Goal: Check status: Check status

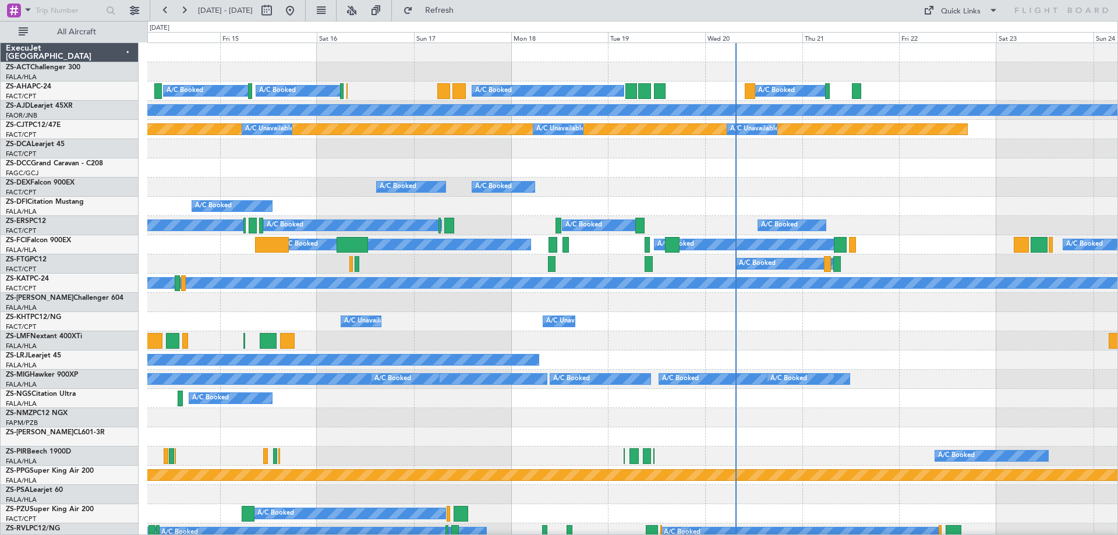
click at [124, 389] on div "A/C Booked A/C Booked A/C Booked A/C Booked Planned Maint Planned Maint A/C Una…" at bounding box center [559, 278] width 1118 height 514
click at [363, 352] on div "A/C Booked A/C Booked" at bounding box center [632, 360] width 970 height 19
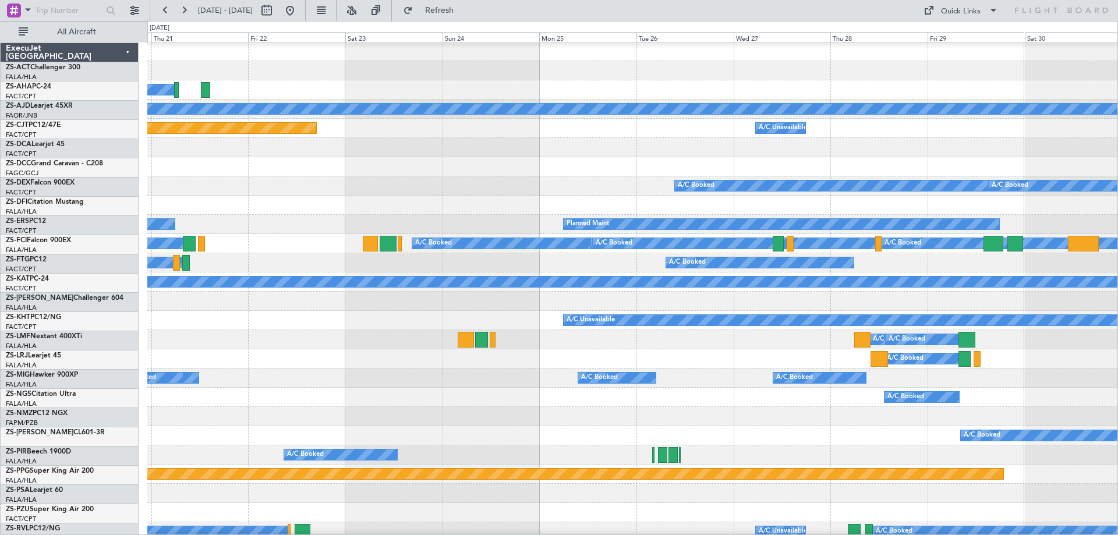
scroll to position [1, 0]
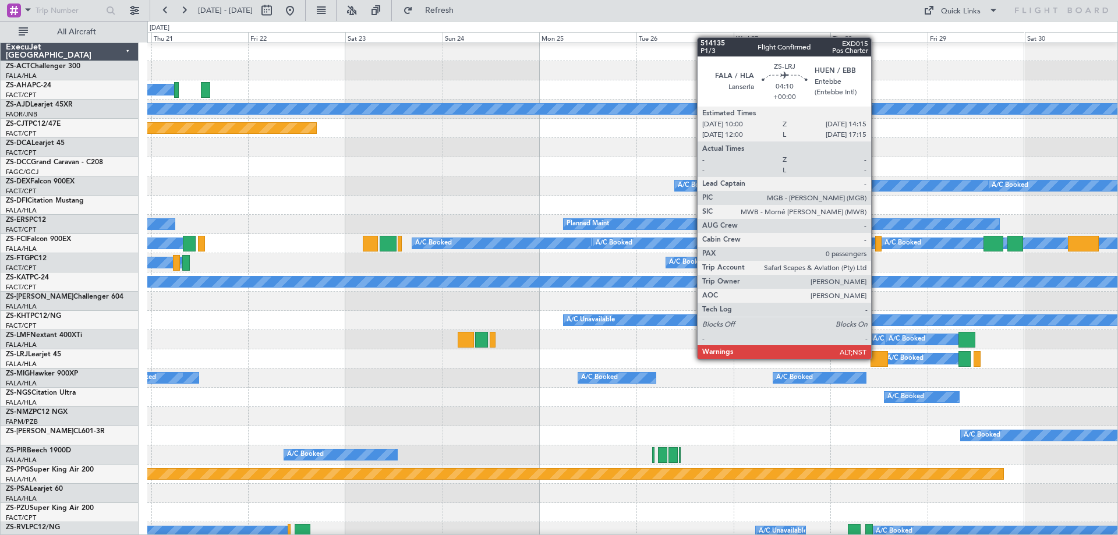
click at [876, 358] on div at bounding box center [879, 359] width 17 height 16
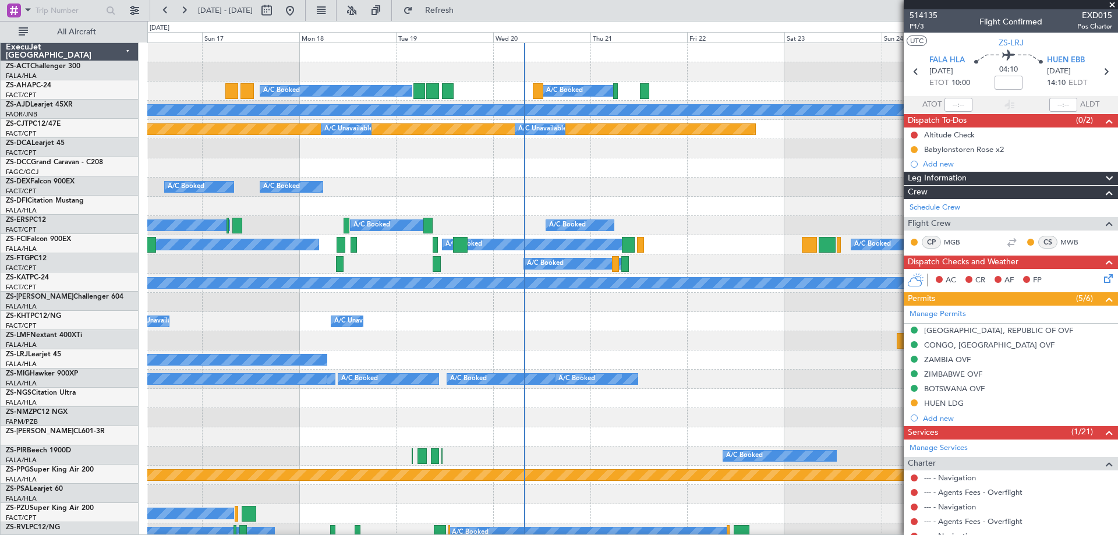
scroll to position [0, 0]
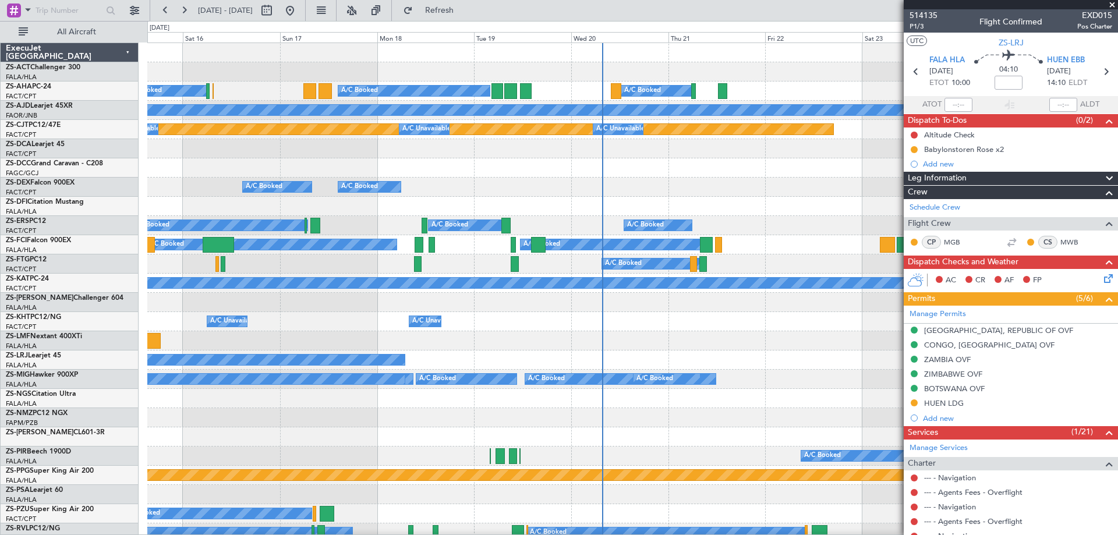
click at [387, 312] on div "A/C Unavailable A/C Unavailable A/C Unavailable" at bounding box center [632, 321] width 970 height 19
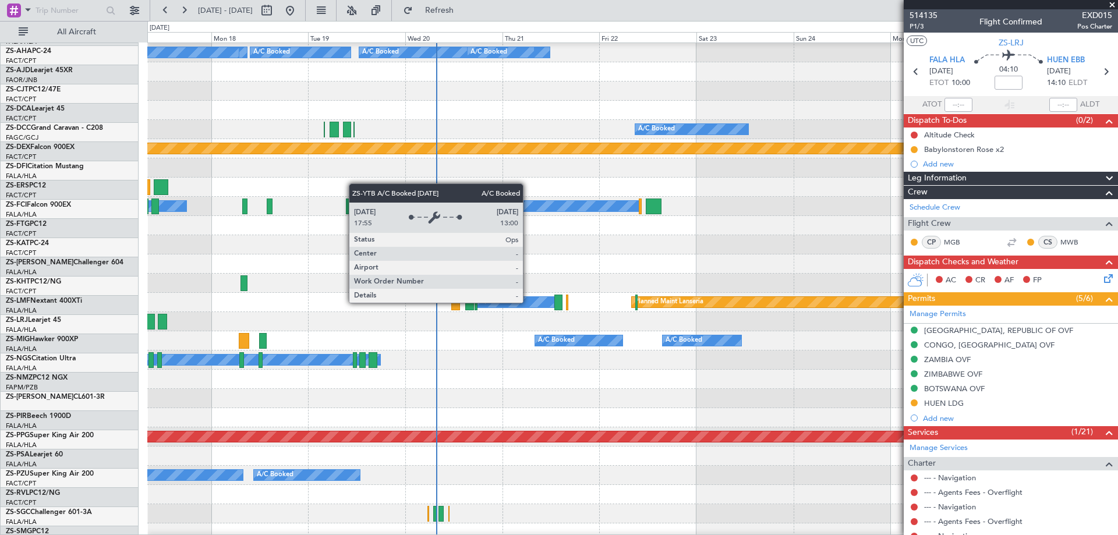
scroll to position [327, 0]
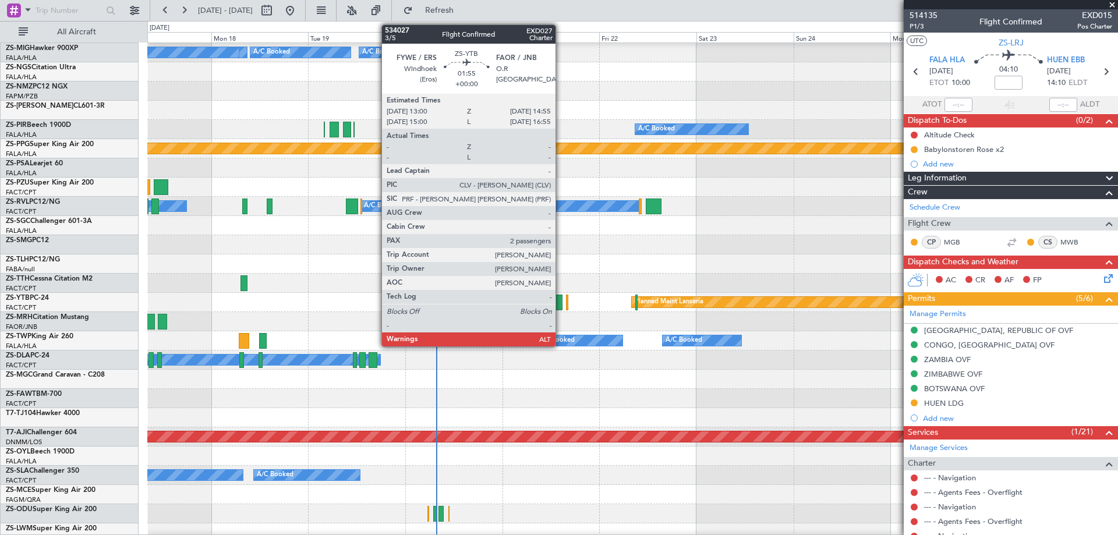
click at [561, 305] on div at bounding box center [558, 303] width 8 height 16
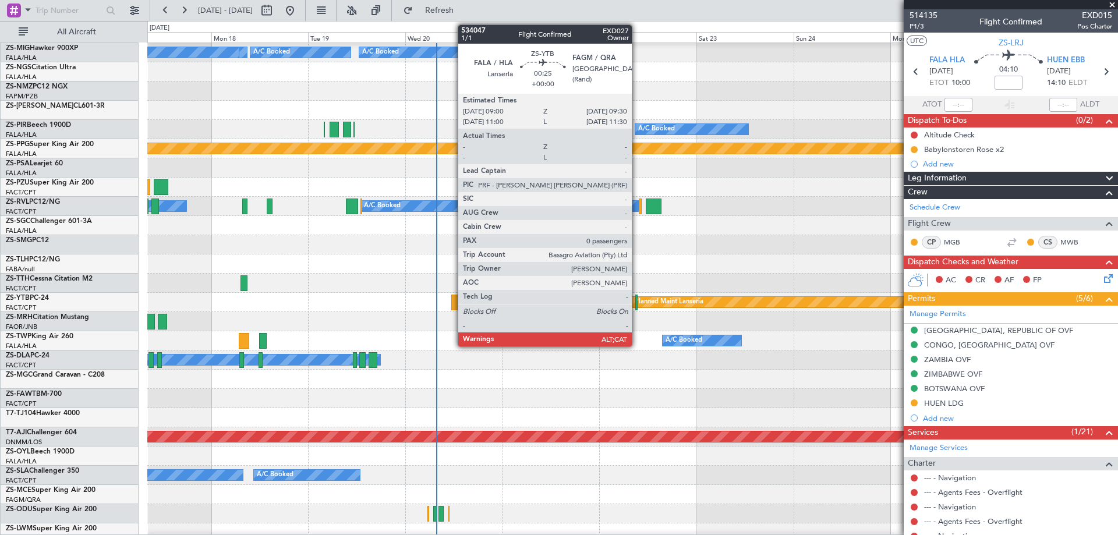
click at [637, 306] on div at bounding box center [636, 303] width 2 height 16
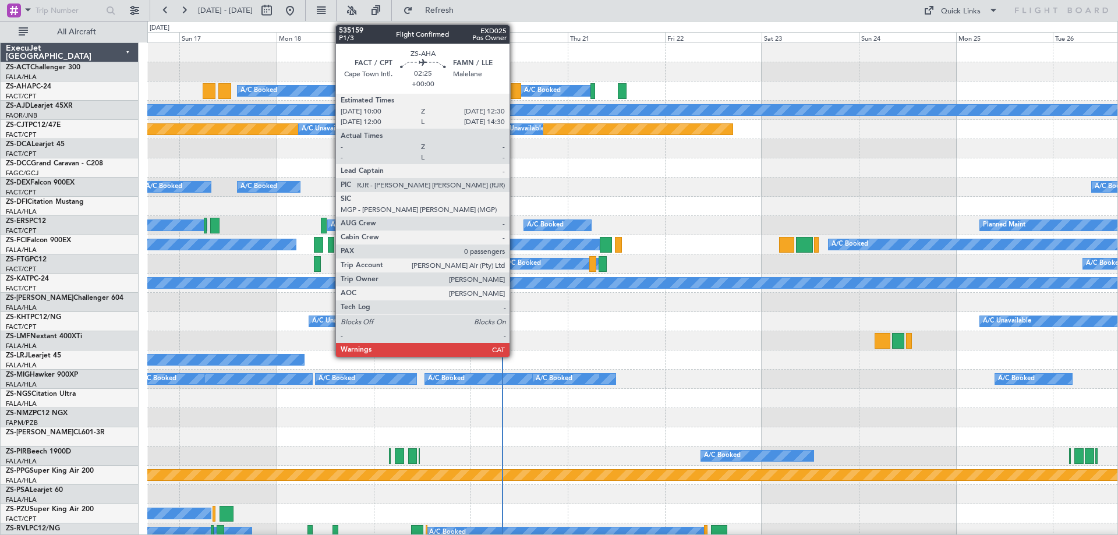
click at [515, 88] on div at bounding box center [516, 91] width 10 height 16
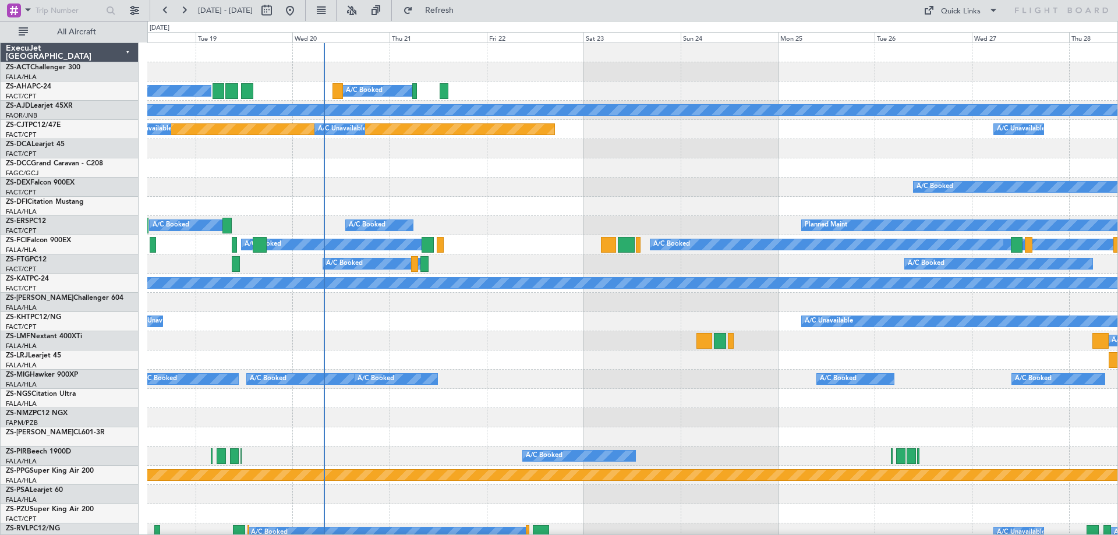
click at [627, 156] on div at bounding box center [632, 148] width 970 height 19
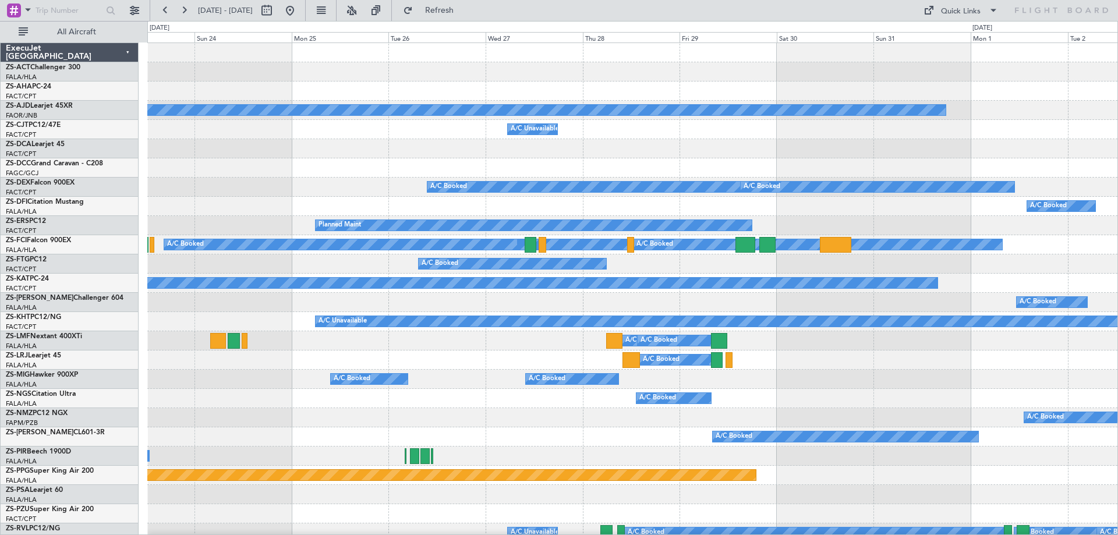
click at [264, 176] on div at bounding box center [632, 167] width 970 height 19
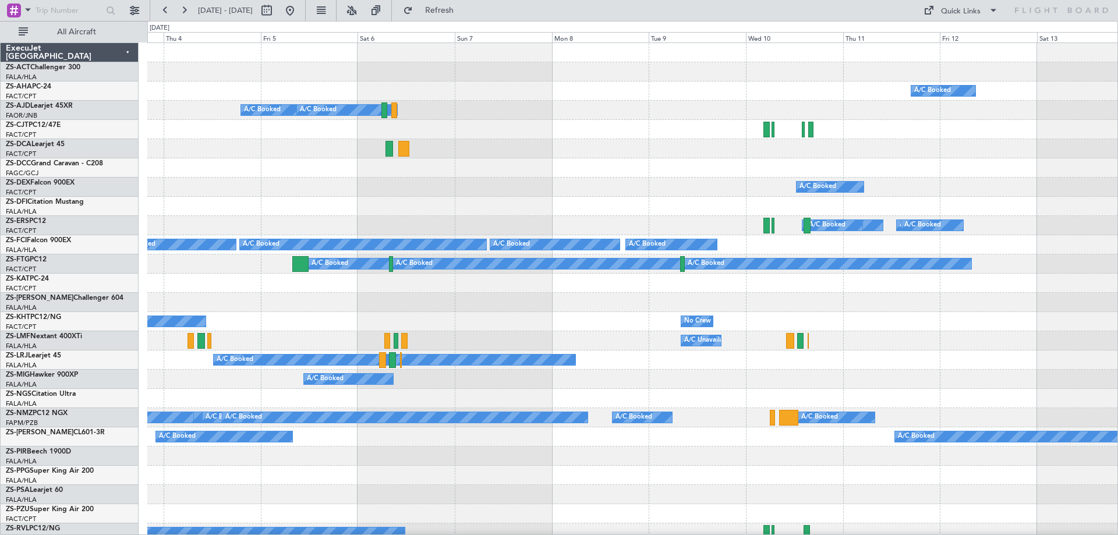
click at [241, 270] on div "A/C Booked A/C Booked A/C Booked" at bounding box center [632, 263] width 970 height 19
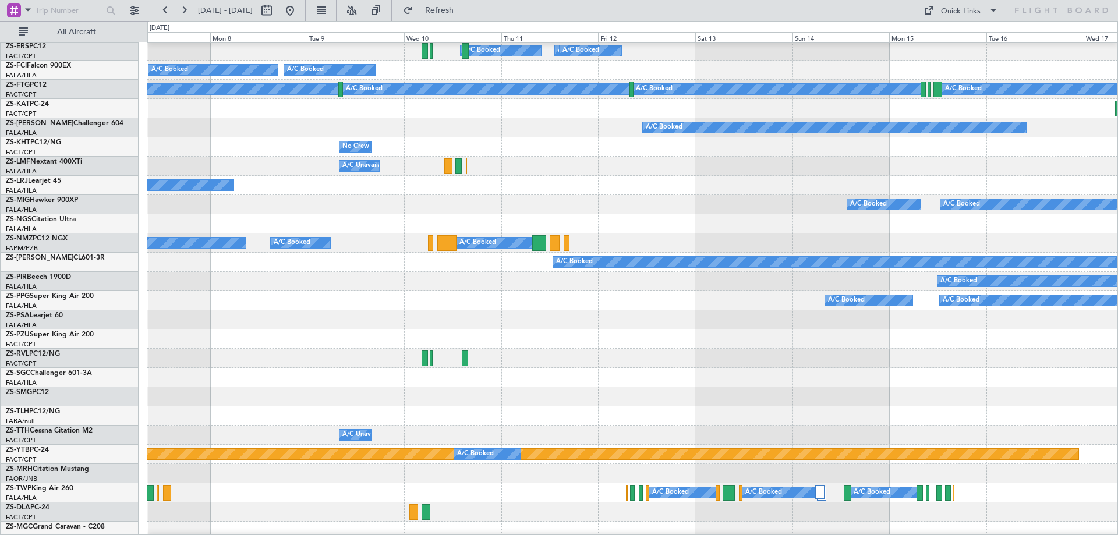
scroll to position [171, 0]
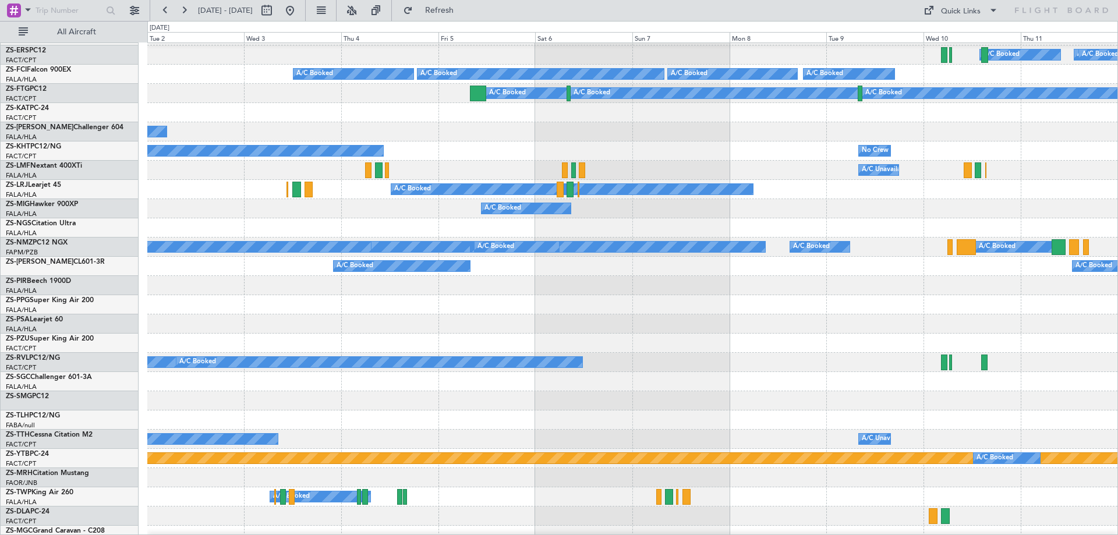
click at [776, 344] on div at bounding box center [632, 343] width 970 height 19
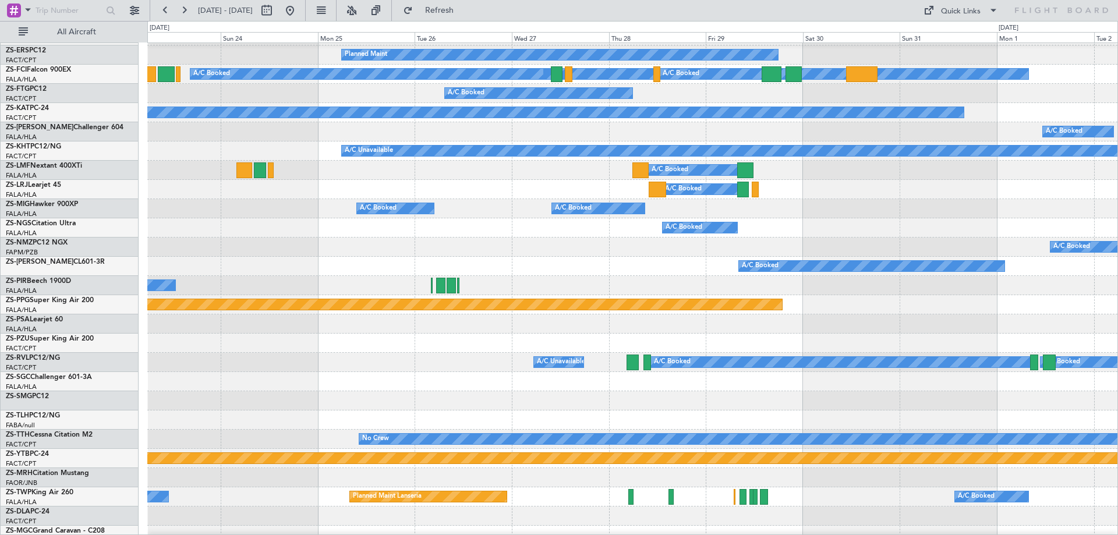
click at [833, 381] on div at bounding box center [632, 381] width 970 height 19
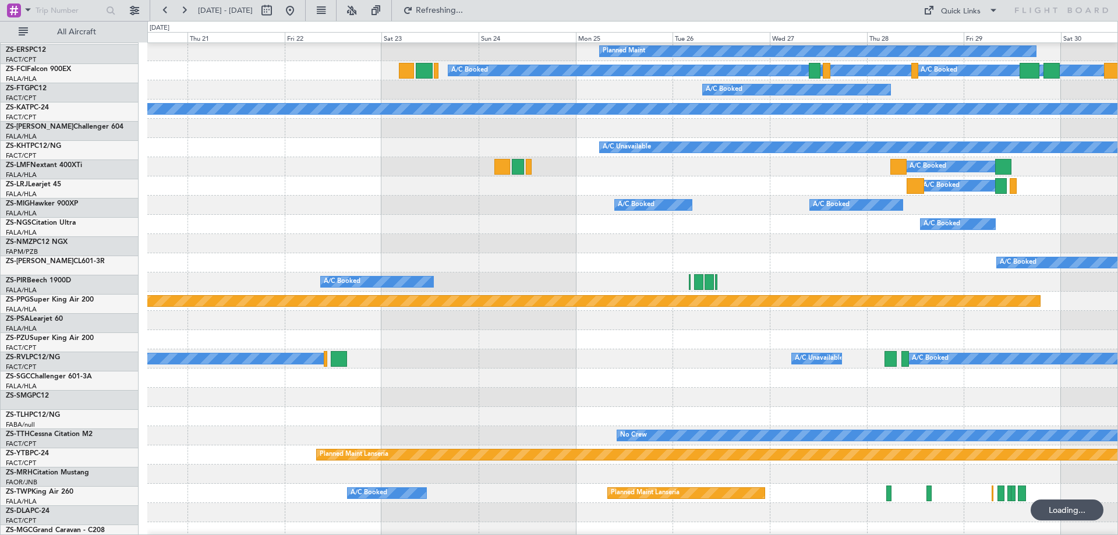
click at [893, 373] on div at bounding box center [632, 378] width 970 height 19
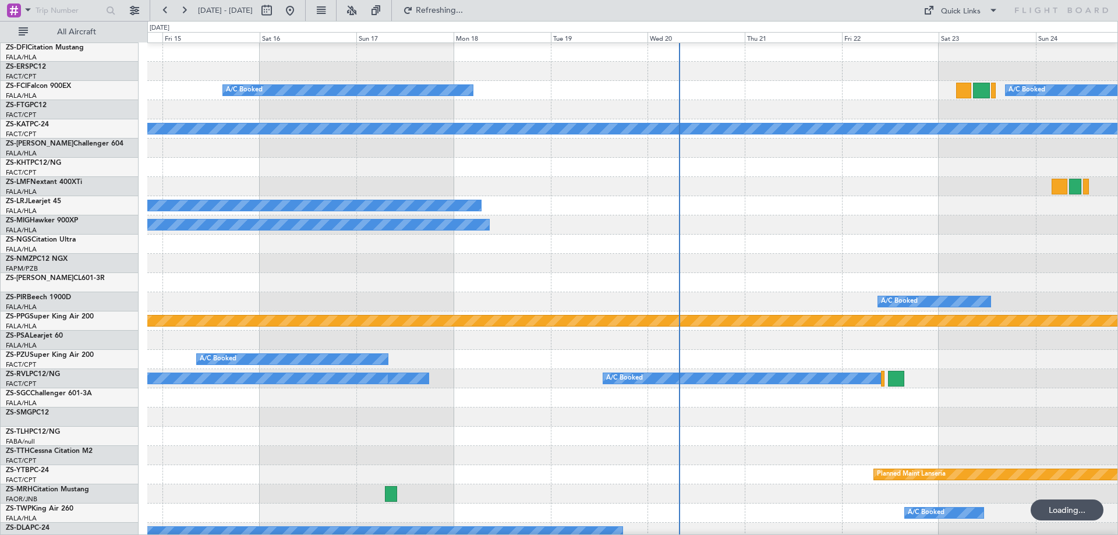
click at [585, 394] on div at bounding box center [632, 397] width 970 height 19
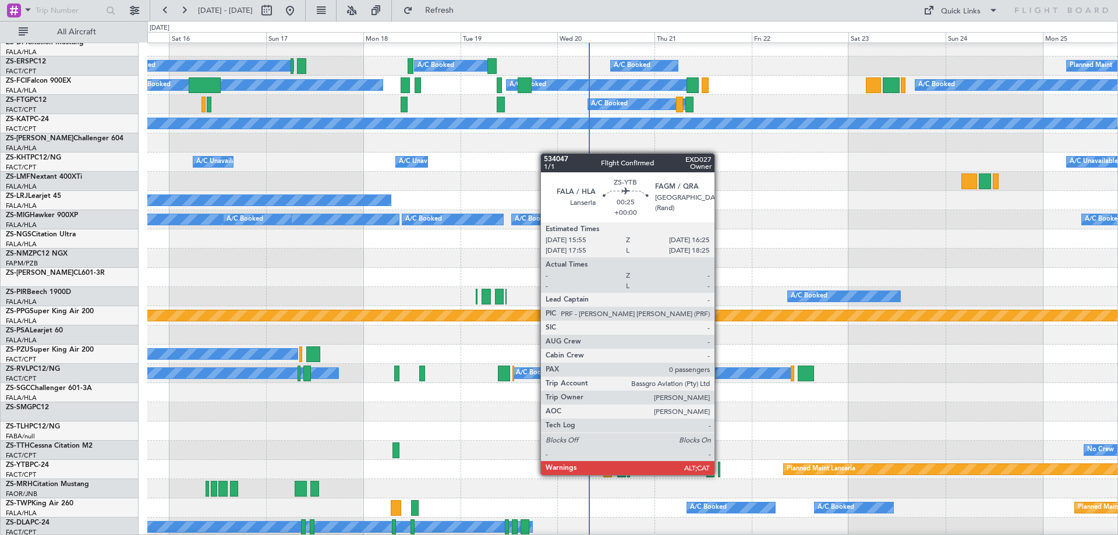
click at [720, 474] on div at bounding box center [719, 470] width 2 height 16
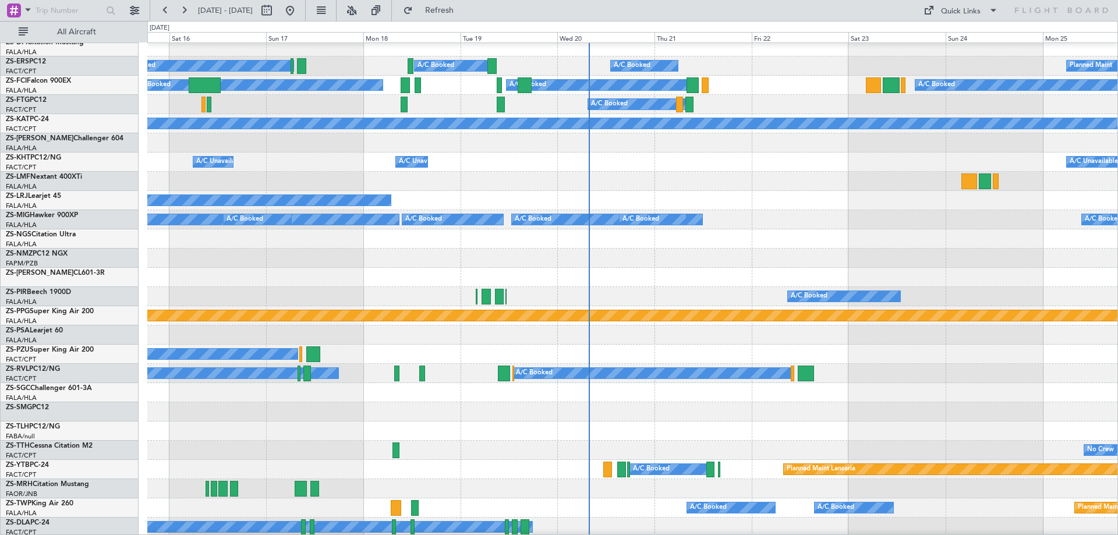
click at [295, 268] on div at bounding box center [632, 258] width 970 height 19
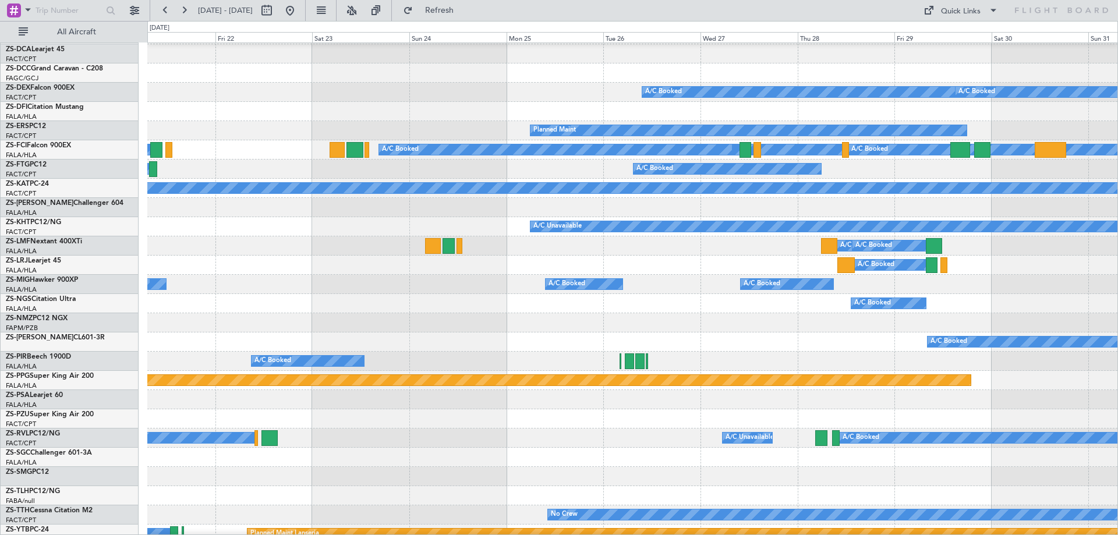
click at [228, 313] on div "A/C Booked" at bounding box center [632, 303] width 970 height 19
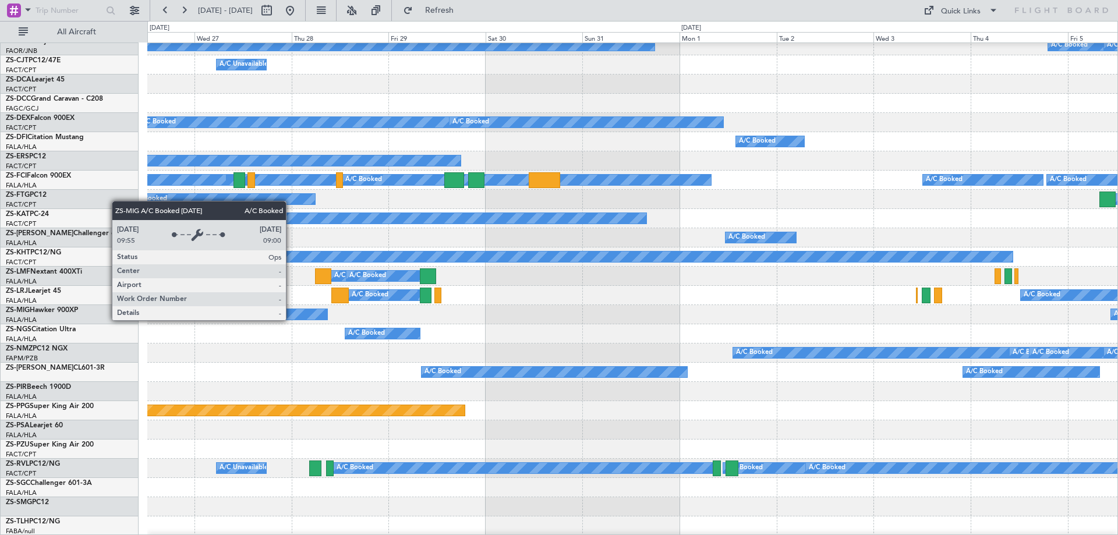
click at [247, 326] on div "A/C Booked" at bounding box center [632, 333] width 970 height 19
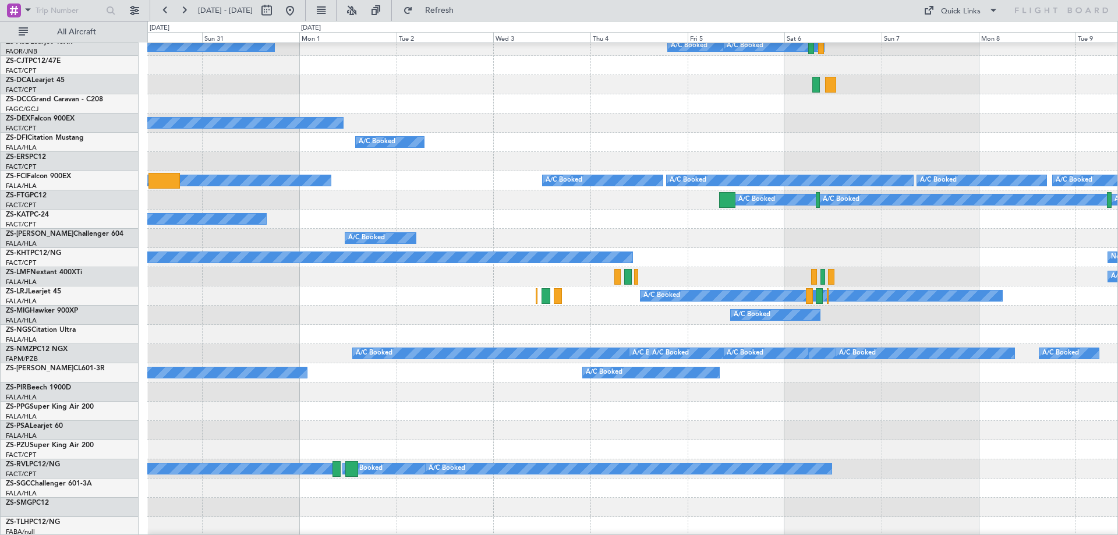
click at [187, 325] on div "A/C Booked" at bounding box center [632, 334] width 970 height 19
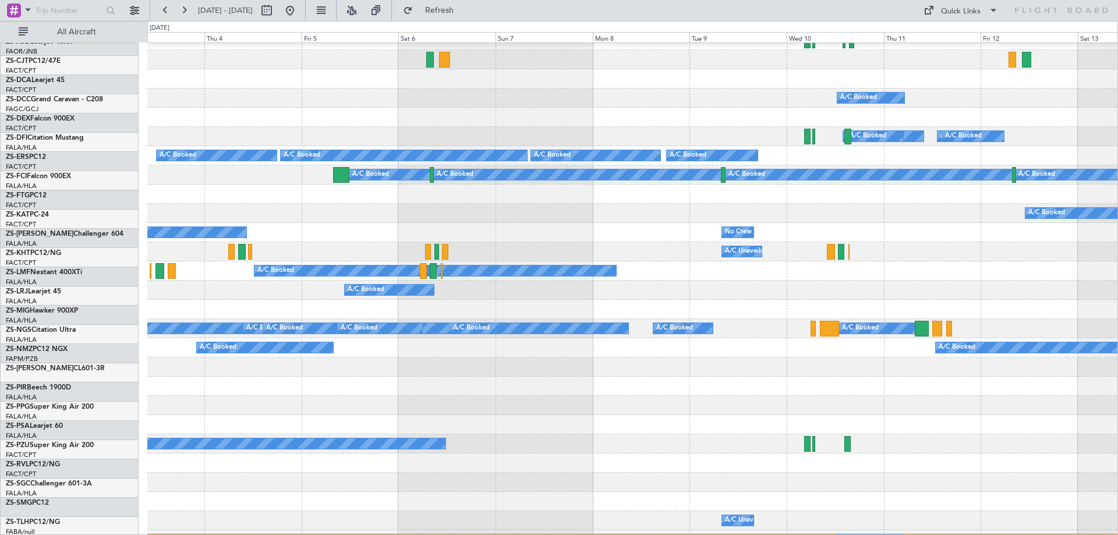
scroll to position [89, 0]
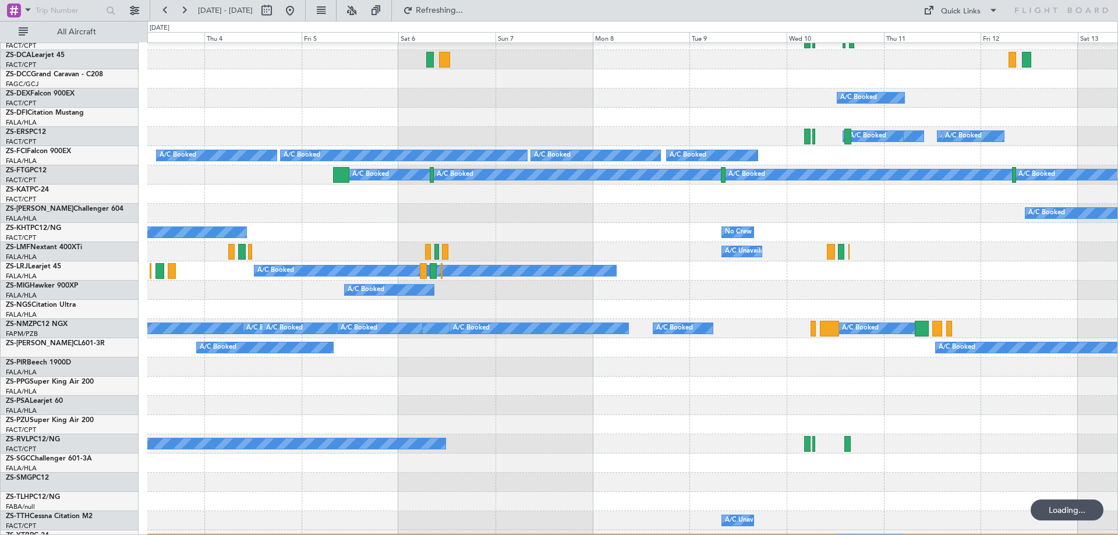
click at [117, 380] on div "A/C Booked A/C Booked A/C Booked A/C Booked A/C Booked A/C Booked A/C Booked A/…" at bounding box center [559, 278] width 1118 height 514
